Goal: Use online tool/utility: Utilize a website feature to perform a specific function

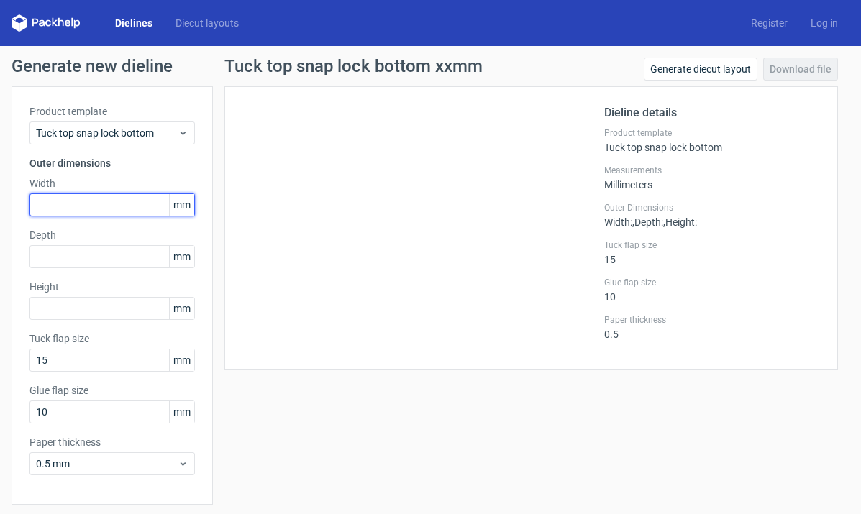
click at [80, 211] on input "text" at bounding box center [111, 205] width 165 height 23
type input "75"
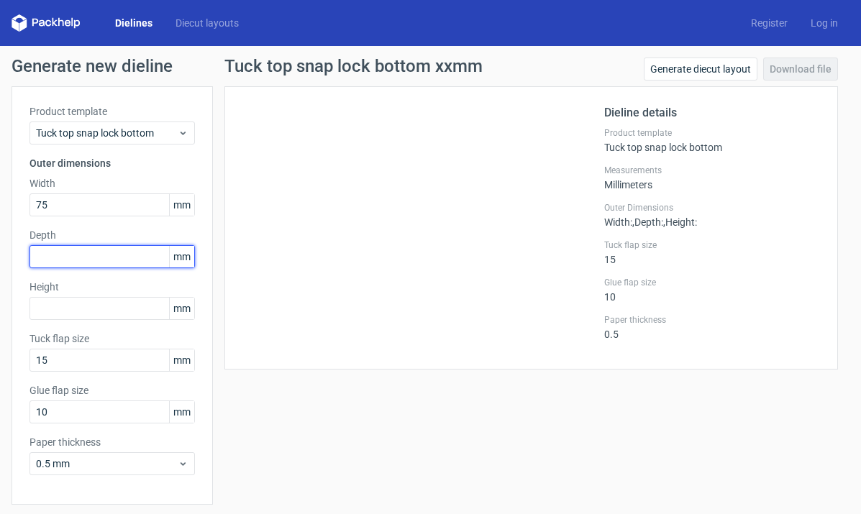
click at [88, 262] on input "text" at bounding box center [111, 256] width 165 height 23
drag, startPoint x: 51, startPoint y: 258, endPoint x: -19, endPoint y: 268, distance: 70.5
click at [0, 268] on html "Dielines Diecut layouts Register Log in Generate new dieline Product template T…" at bounding box center [430, 257] width 861 height 514
type input "75"
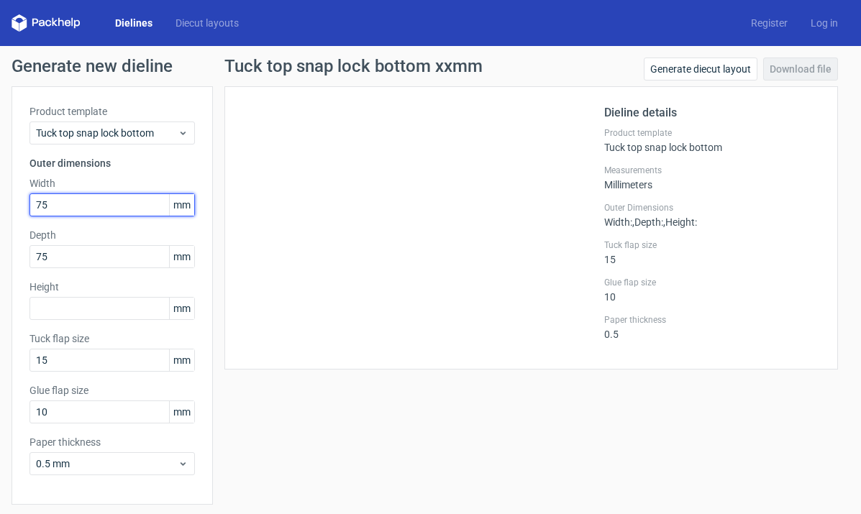
drag, startPoint x: 56, startPoint y: 201, endPoint x: -44, endPoint y: 202, distance: 100.0
click at [0, 202] on html "Dielines Diecut layouts Register Log in Generate new dieline Product template T…" at bounding box center [430, 257] width 861 height 514
type input "7"
type input "83"
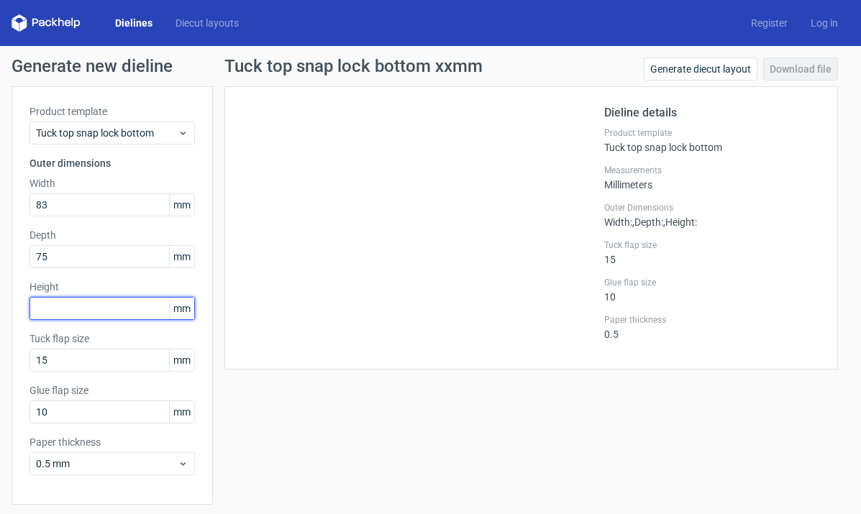
click at [65, 304] on input "text" at bounding box center [111, 308] width 165 height 23
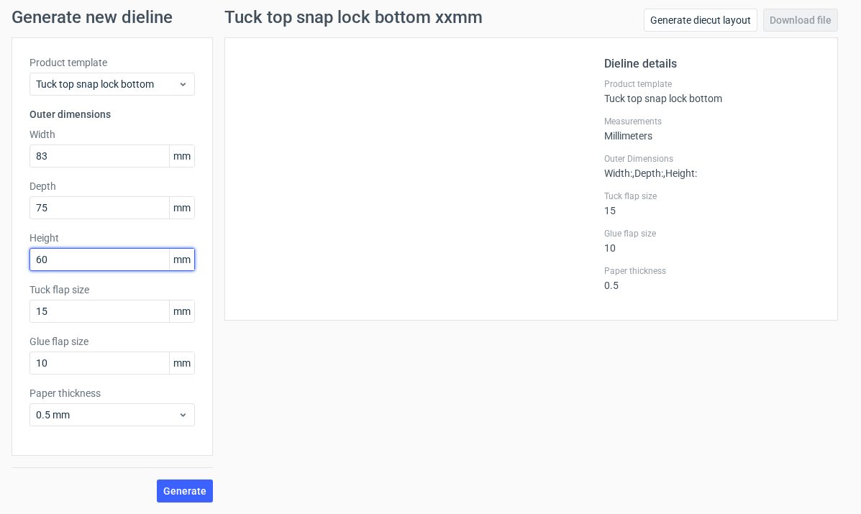
type input "60"
click at [397, 241] on div at bounding box center [423, 178] width 362 height 247
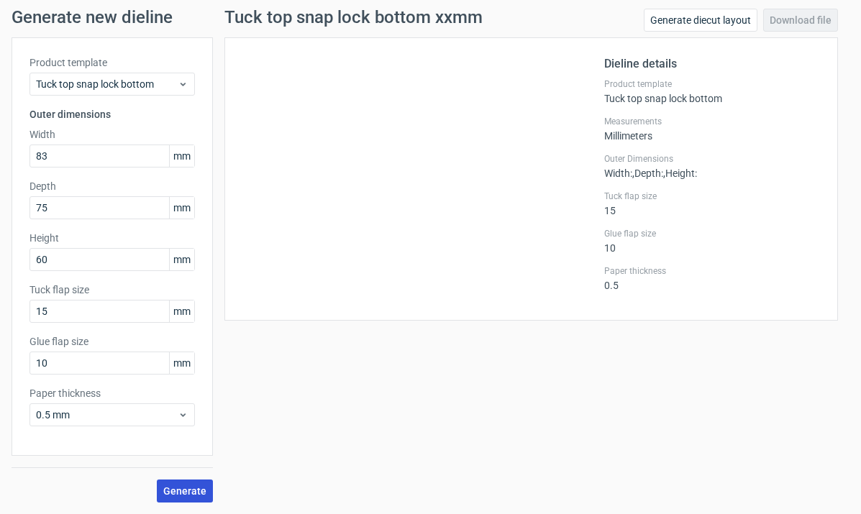
click at [185, 491] on span "Generate" at bounding box center [184, 491] width 43 height 10
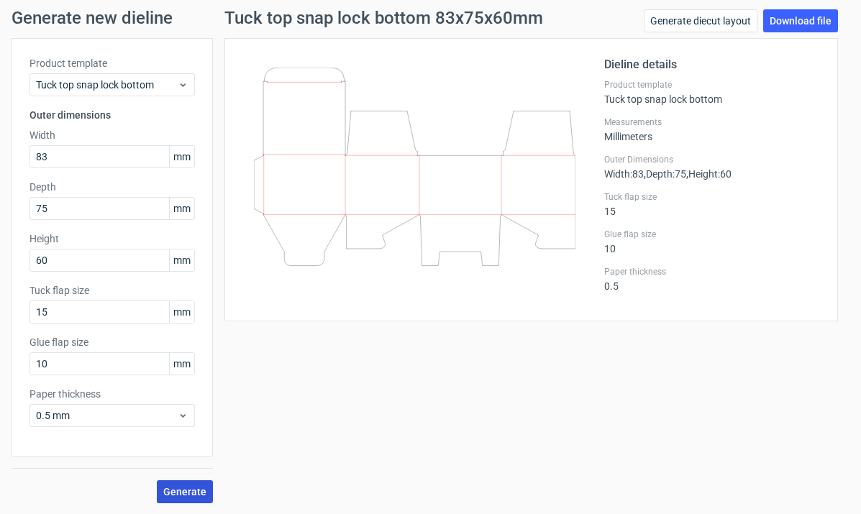
scroll to position [49, 0]
click at [167, 88] on span "Tuck top snap lock bottom" at bounding box center [107, 84] width 142 height 14
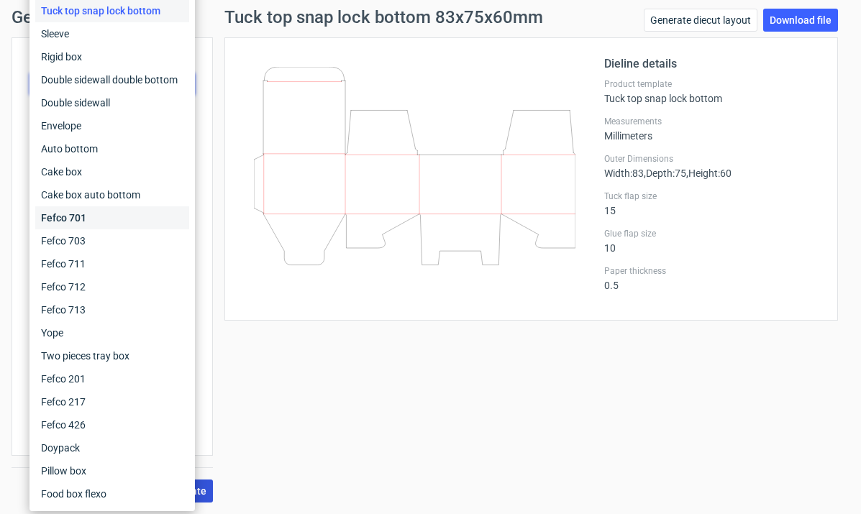
click at [95, 216] on div "Fefco 701" at bounding box center [112, 217] width 154 height 23
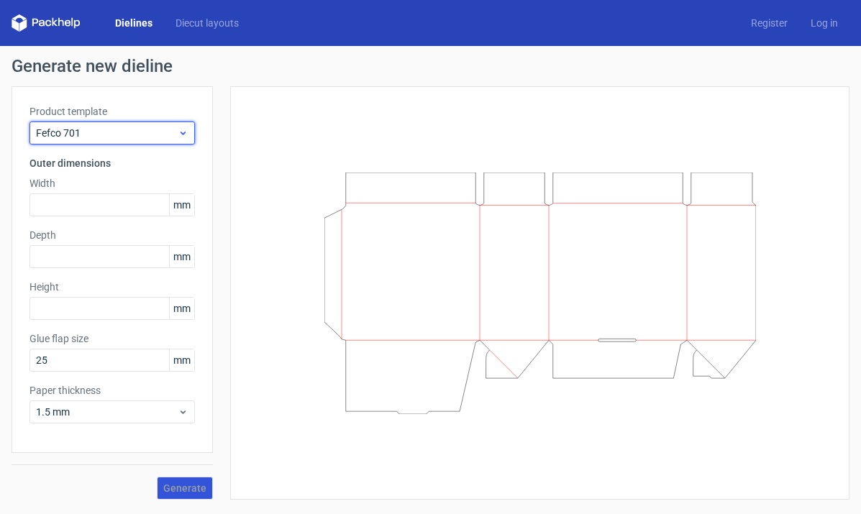
click at [120, 135] on span "Fefco 701" at bounding box center [107, 133] width 142 height 14
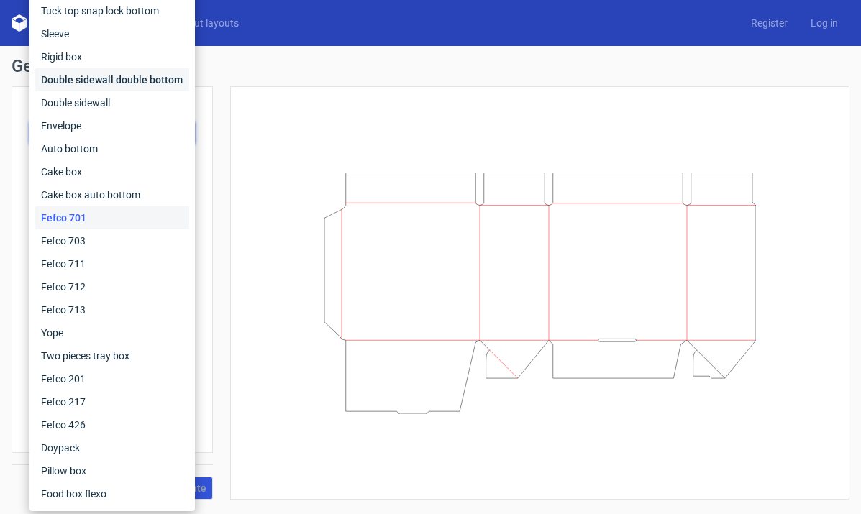
click at [111, 79] on div "Double sidewall double bottom" at bounding box center [112, 79] width 154 height 23
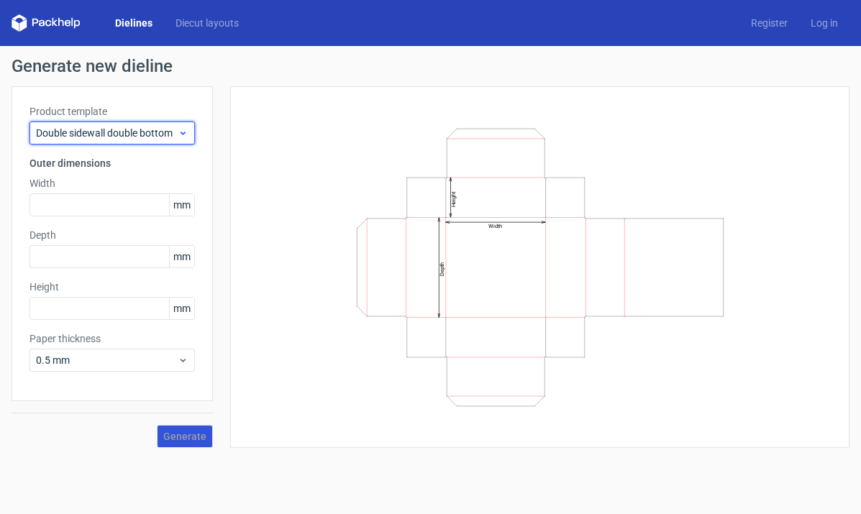
click at [137, 129] on span "Double sidewall double bottom" at bounding box center [107, 133] width 142 height 14
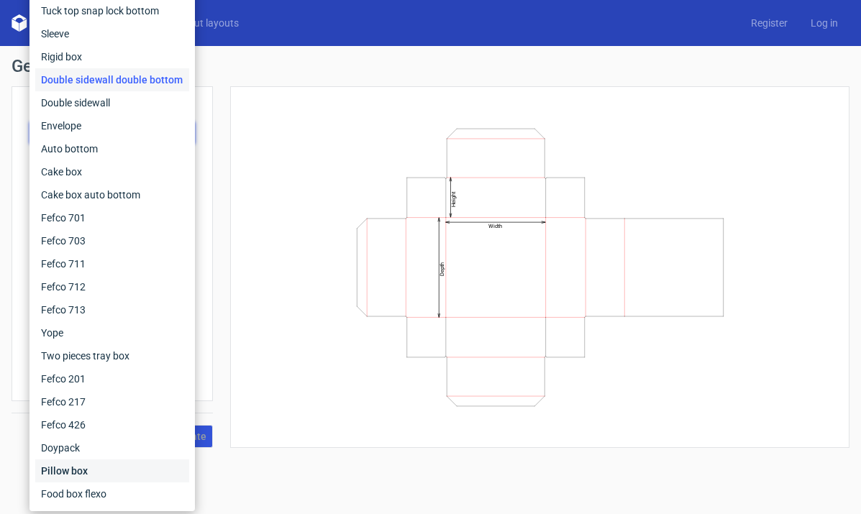
click at [86, 468] on div "Pillow box" at bounding box center [112, 471] width 154 height 23
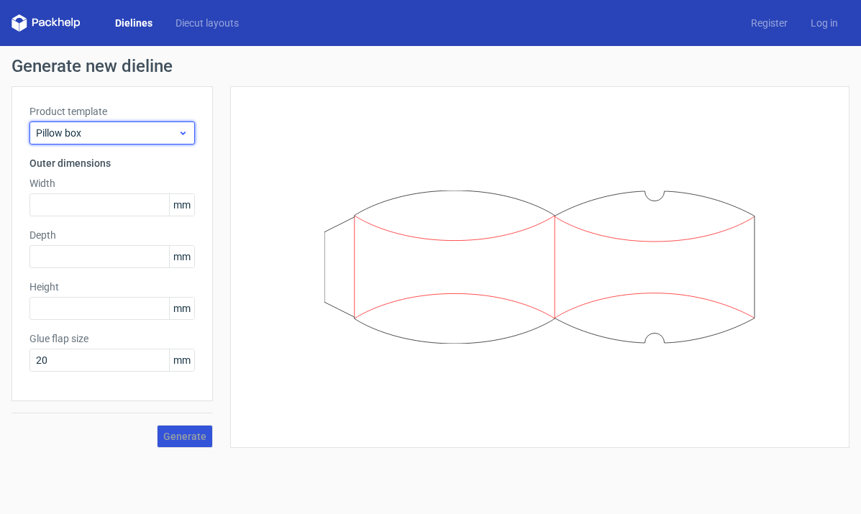
click at [128, 130] on span "Pillow box" at bounding box center [107, 133] width 142 height 14
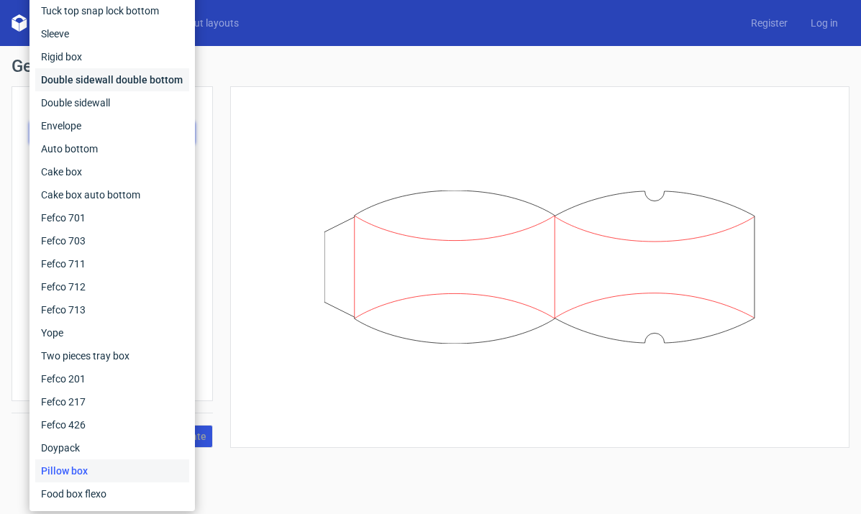
click at [78, 78] on div "Double sidewall double bottom" at bounding box center [112, 79] width 154 height 23
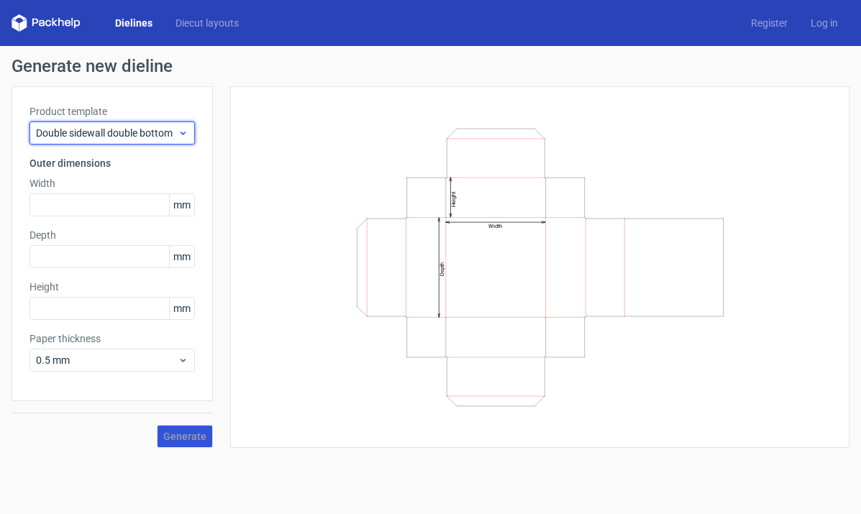
click at [137, 127] on span "Double sidewall double bottom" at bounding box center [107, 133] width 142 height 14
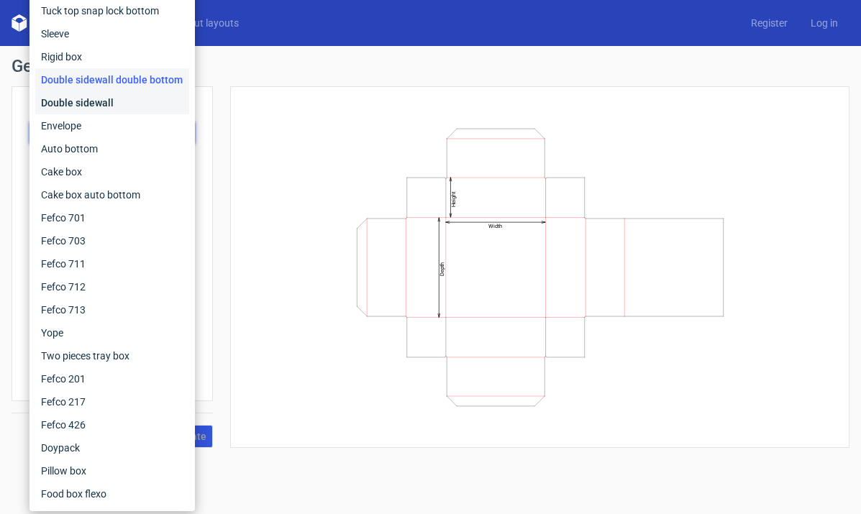
click at [99, 109] on div "Double sidewall" at bounding box center [112, 102] width 154 height 23
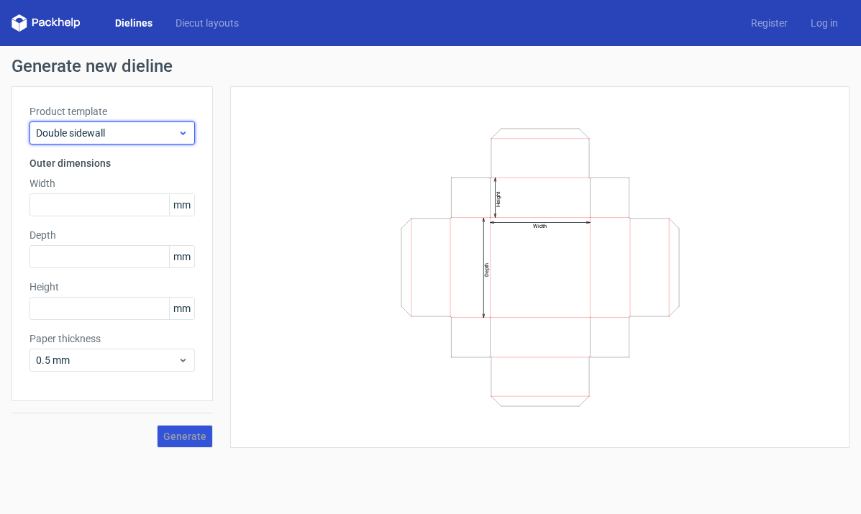
click at [132, 133] on span "Double sidewall" at bounding box center [107, 133] width 142 height 14
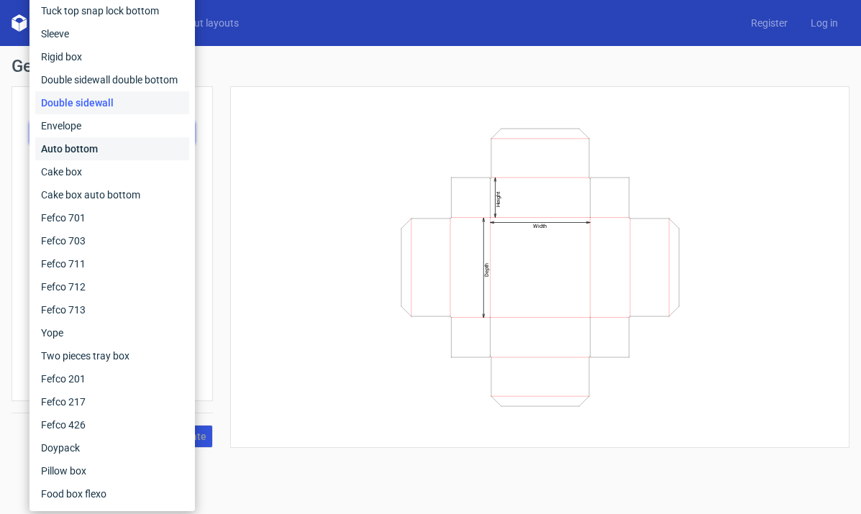
click at [86, 147] on div "Auto bottom" at bounding box center [112, 148] width 154 height 23
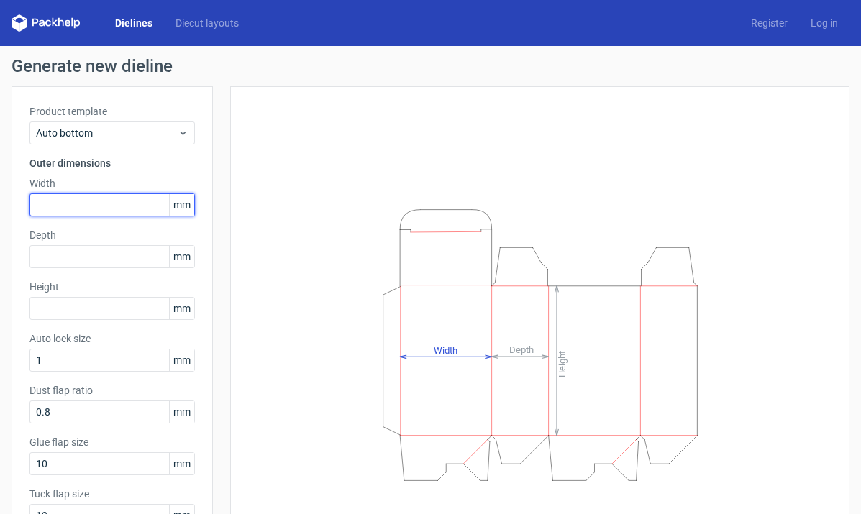
click at [88, 194] on input "text" at bounding box center [111, 205] width 165 height 23
type input "83"
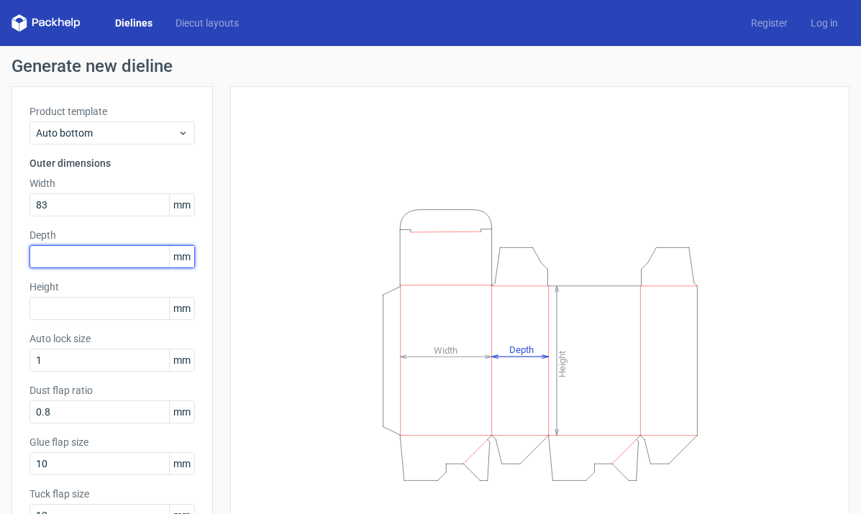
click at [104, 256] on input "text" at bounding box center [111, 256] width 165 height 23
type input "75"
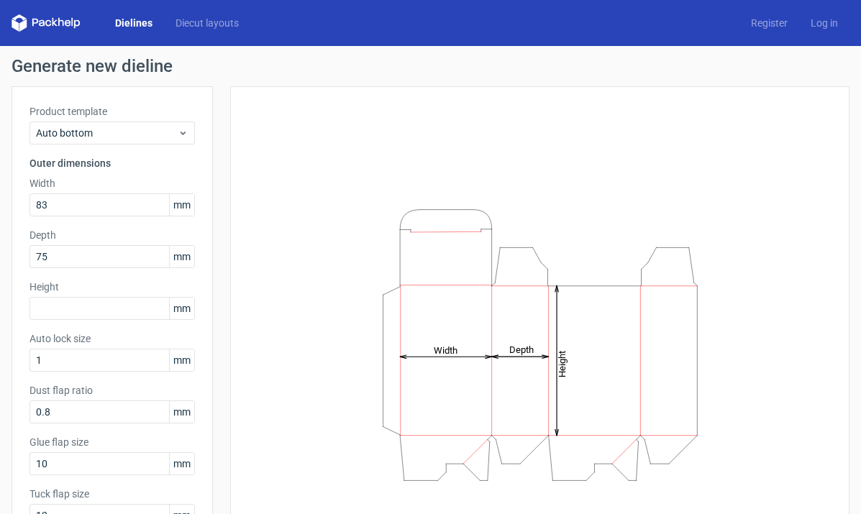
click at [104, 293] on label "Height" at bounding box center [111, 287] width 165 height 14
click at [114, 304] on input "text" at bounding box center [111, 308] width 165 height 23
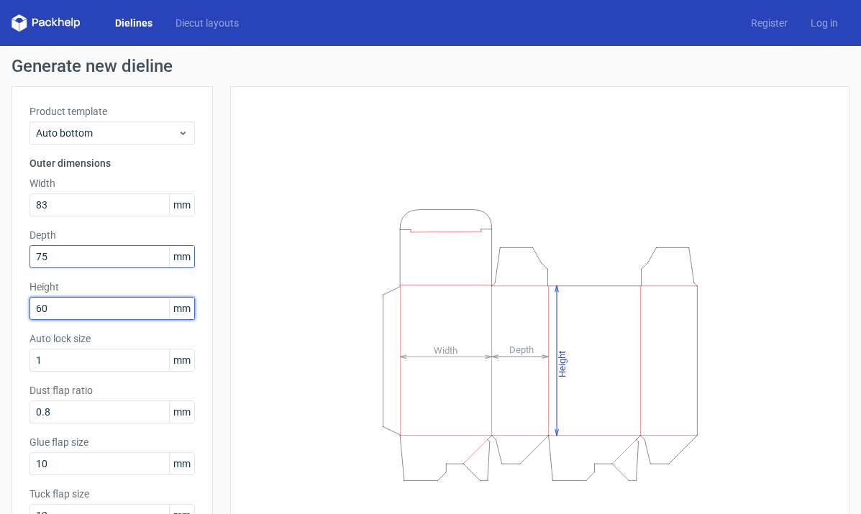
type input "60"
click at [120, 252] on input "75" at bounding box center [111, 256] width 165 height 23
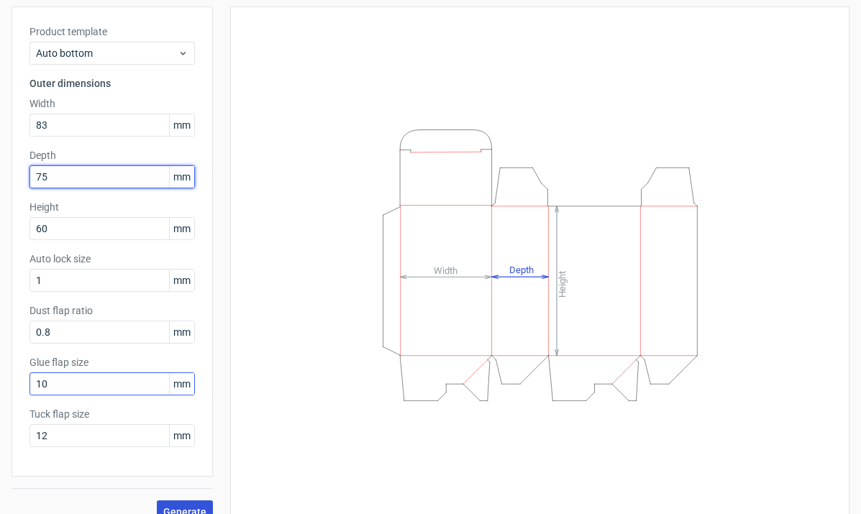
scroll to position [101, 0]
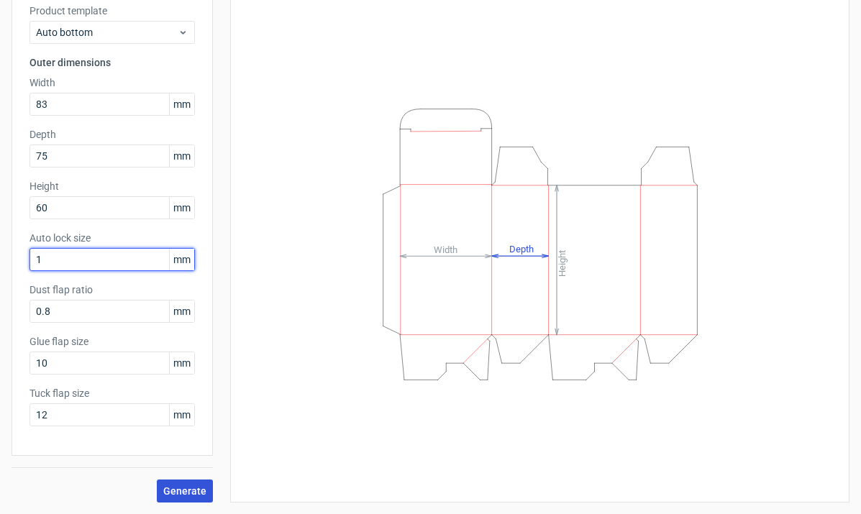
click at [119, 259] on input "1" at bounding box center [111, 259] width 165 height 23
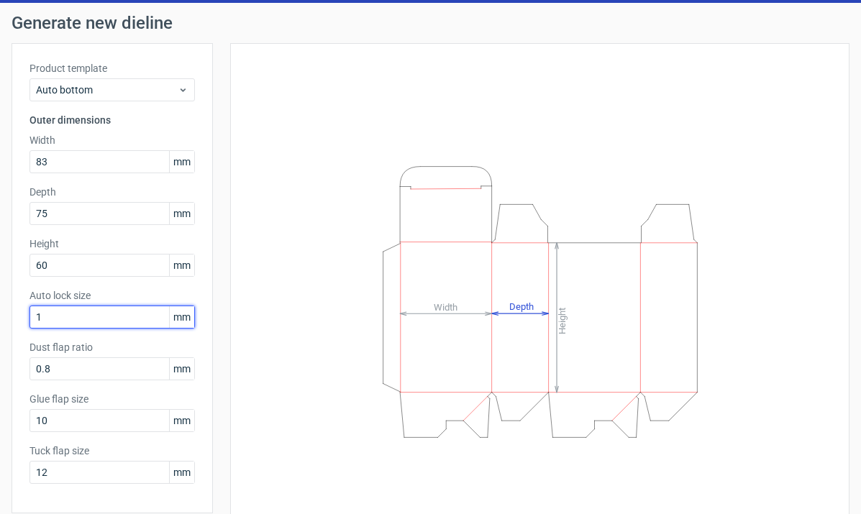
scroll to position [0, 0]
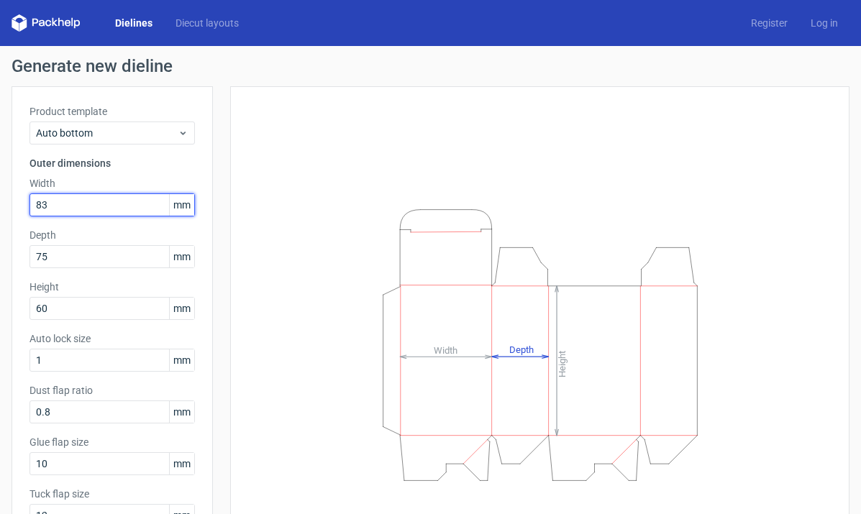
click at [108, 204] on input "83" at bounding box center [111, 205] width 165 height 23
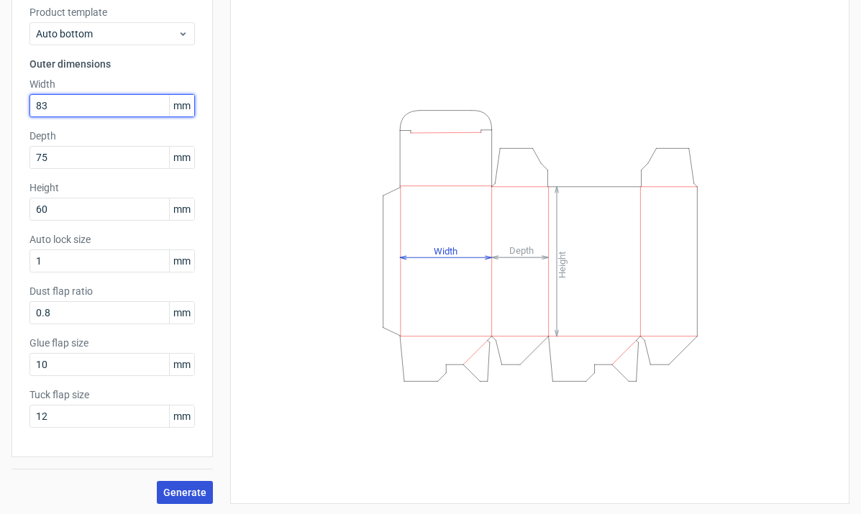
scroll to position [101, 0]
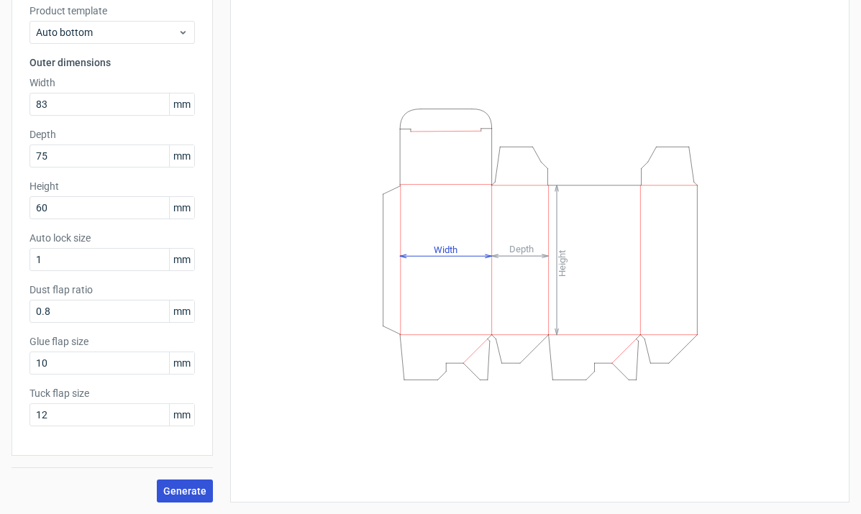
click at [195, 491] on span "Generate" at bounding box center [184, 491] width 43 height 10
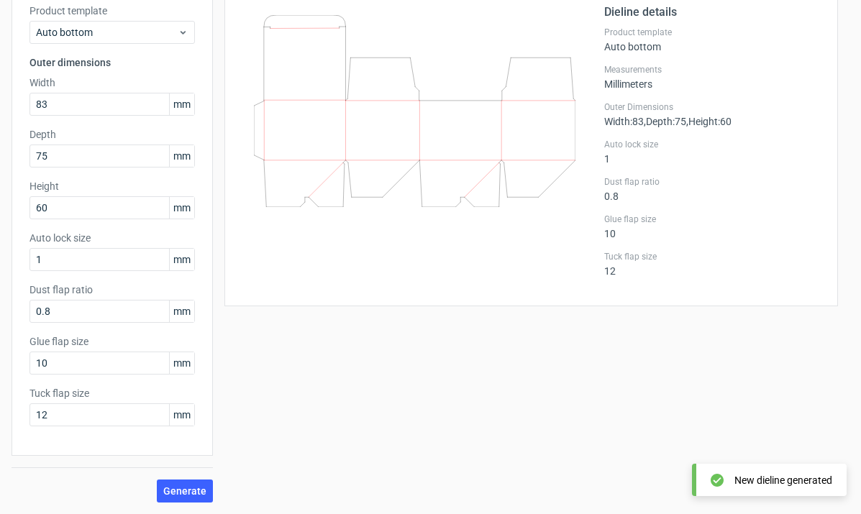
click at [756, 477] on div "New dieline generated" at bounding box center [783, 480] width 98 height 14
click at [486, 244] on div at bounding box center [423, 146] width 362 height 285
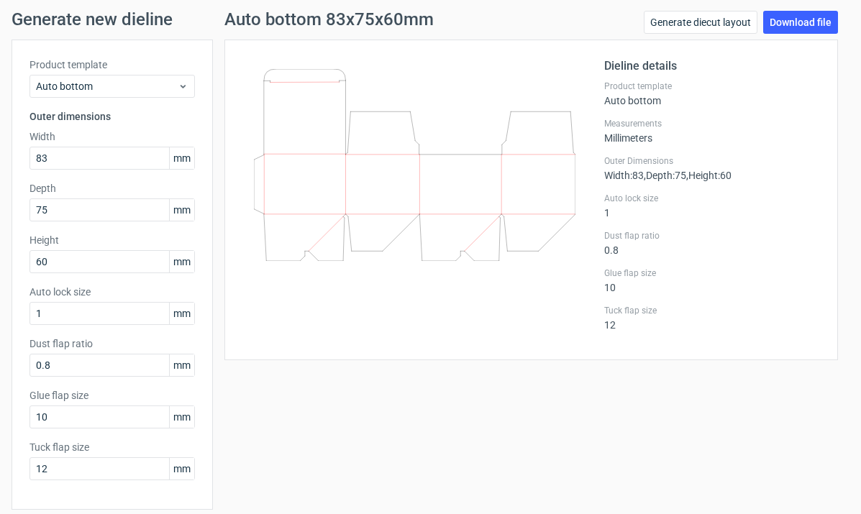
scroll to position [72, 0]
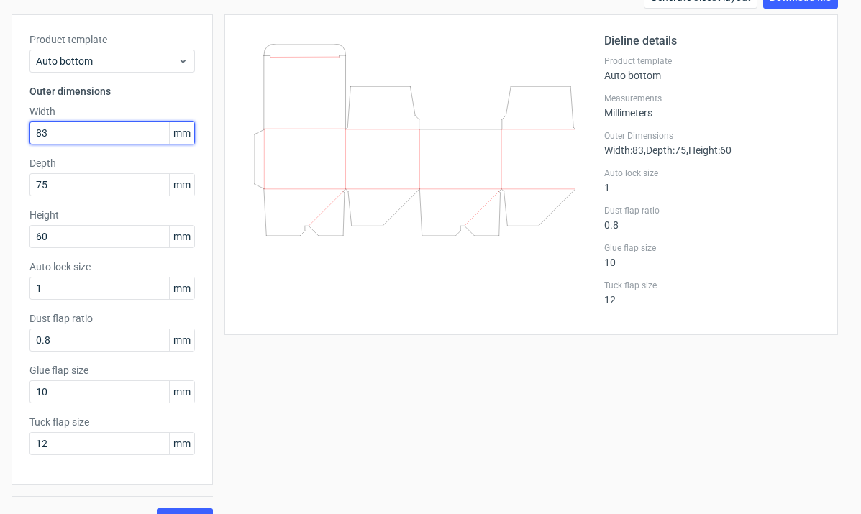
drag, startPoint x: 67, startPoint y: 133, endPoint x: -32, endPoint y: 135, distance: 98.6
click at [0, 135] on html "Dielines Diecut layouts Register Log in Generate new dieline Product template A…" at bounding box center [430, 257] width 861 height 514
type input "73"
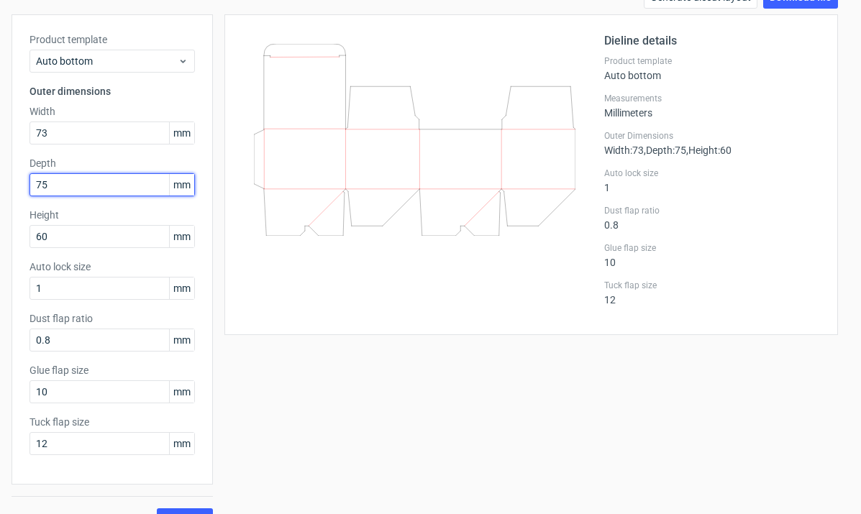
drag, startPoint x: 74, startPoint y: 184, endPoint x: -19, endPoint y: 186, distance: 93.5
click at [0, 186] on html "Dielines Diecut layouts Register Log in Generate new dieline Product template A…" at bounding box center [430, 257] width 861 height 514
type input "7"
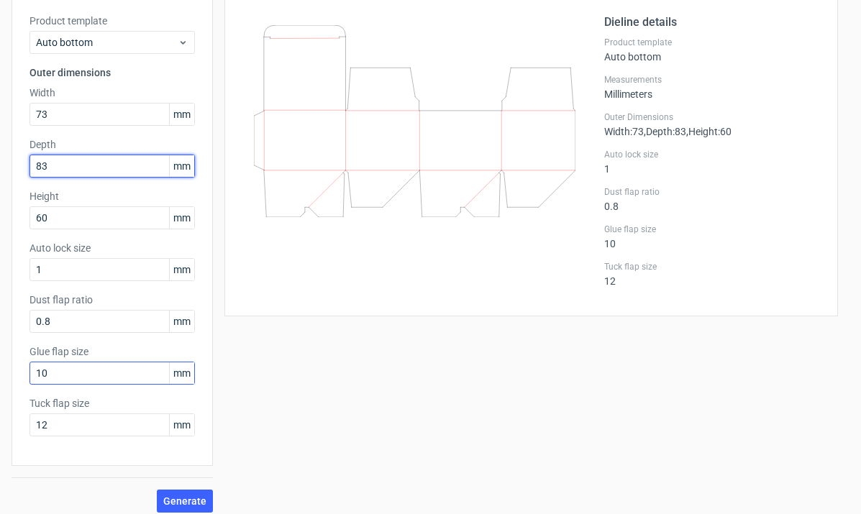
scroll to position [101, 0]
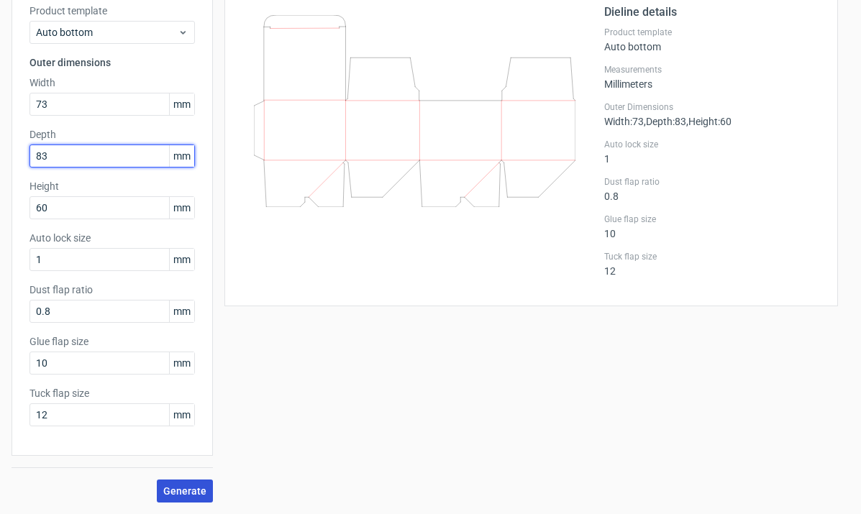
type input "83"
click at [196, 488] on span "Generate" at bounding box center [184, 491] width 43 height 10
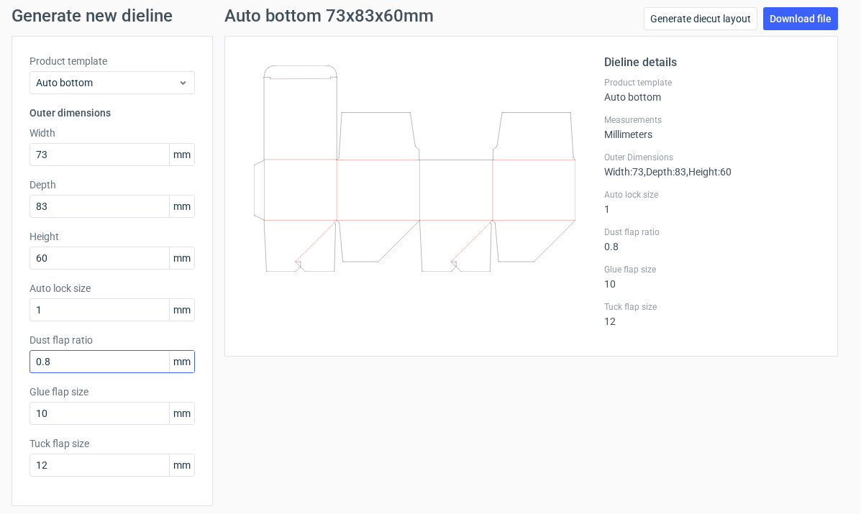
scroll to position [0, 0]
